Goal: Ask a question

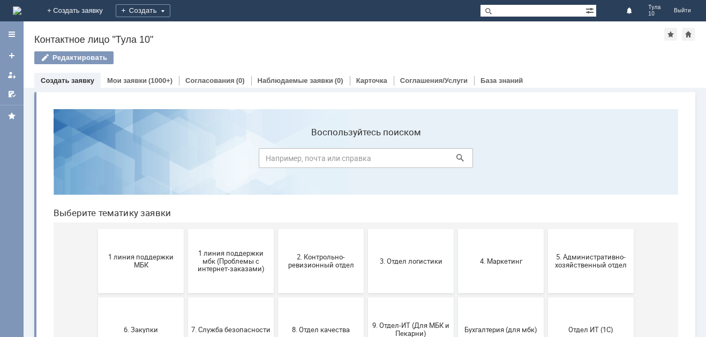
click at [21, 6] on img at bounding box center [17, 10] width 9 height 9
click at [348, 161] on input at bounding box center [366, 158] width 214 height 20
type input "почта"
click button at bounding box center [460, 158] width 15 height 15
